Goal: Obtain resource: Download file/media

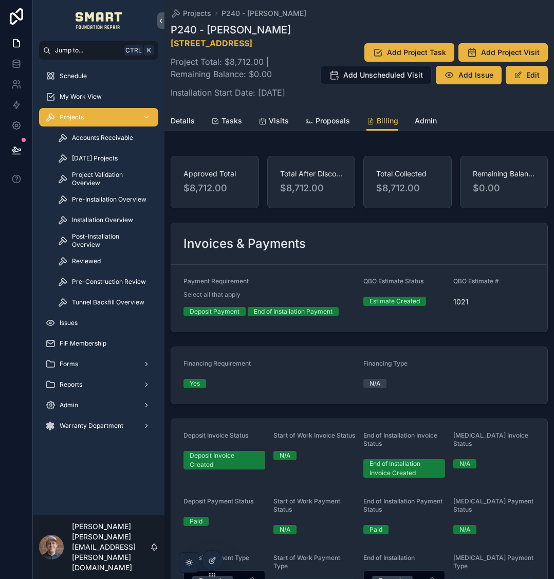
click at [310, 111] on div "Projects P240 - [PERSON_NAME] P240 - [PERSON_NAME] [STREET_ADDRESS] Project Tot…" at bounding box center [359, 55] width 377 height 111
click at [311, 126] on div "Proposals" at bounding box center [327, 121] width 45 height 10
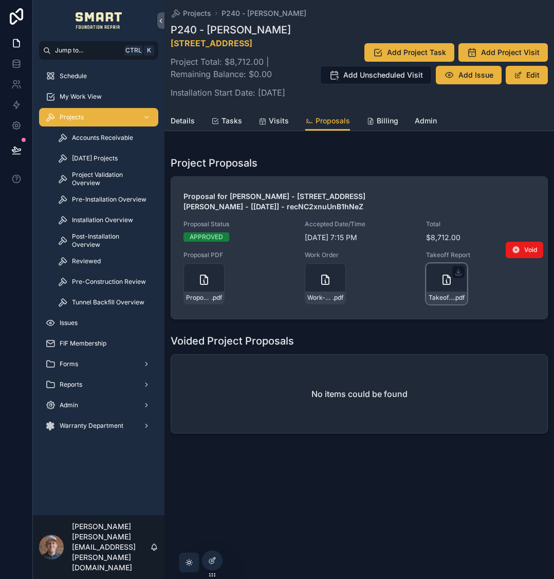
click at [437, 293] on div "Takeoff-Report---hybrid-pier .pdf" at bounding box center [446, 283] width 41 height 41
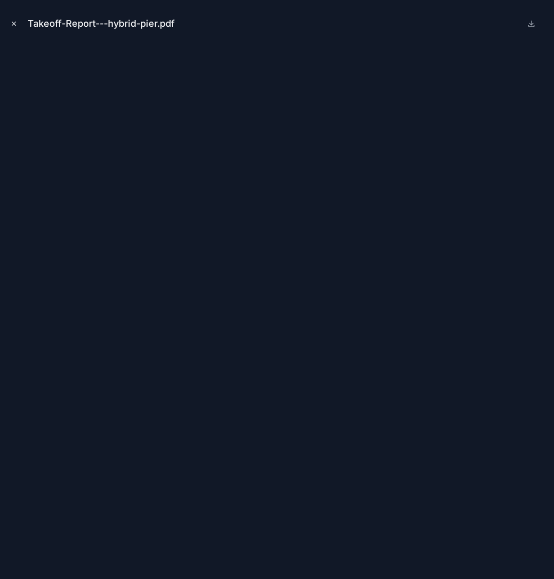
click at [14, 22] on icon "Close modal" at bounding box center [13, 23] width 7 height 7
